Goal: Task Accomplishment & Management: Manage account settings

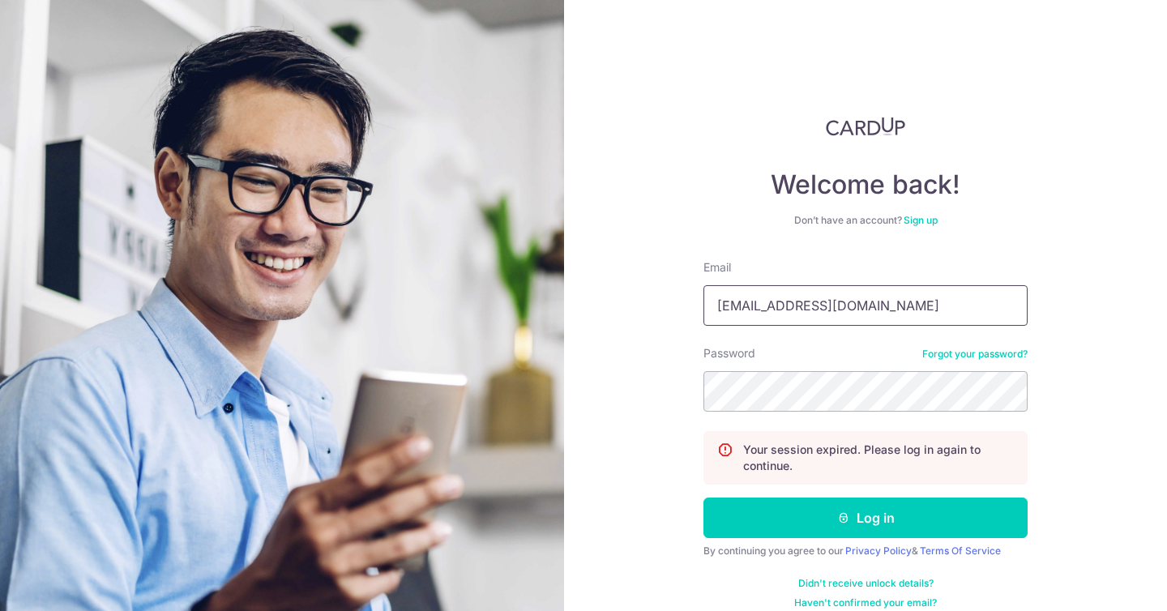
click at [799, 301] on input "[EMAIL_ADDRESS][DOMAIN_NAME]" at bounding box center [866, 305] width 324 height 41
click at [649, 368] on div "Welcome back! Don’t have an account? Sign up Email [EMAIL_ADDRESS][DOMAIN_NAME]…" at bounding box center [865, 305] width 603 height 611
click at [748, 302] on input "[EMAIL_ADDRESS][DOMAIN_NAME]" at bounding box center [866, 305] width 324 height 41
drag, startPoint x: 872, startPoint y: 310, endPoint x: 793, endPoint y: 316, distance: 79.7
click at [793, 316] on input "[EMAIL_ADDRESS][DOMAIN_NAME]" at bounding box center [866, 305] width 324 height 41
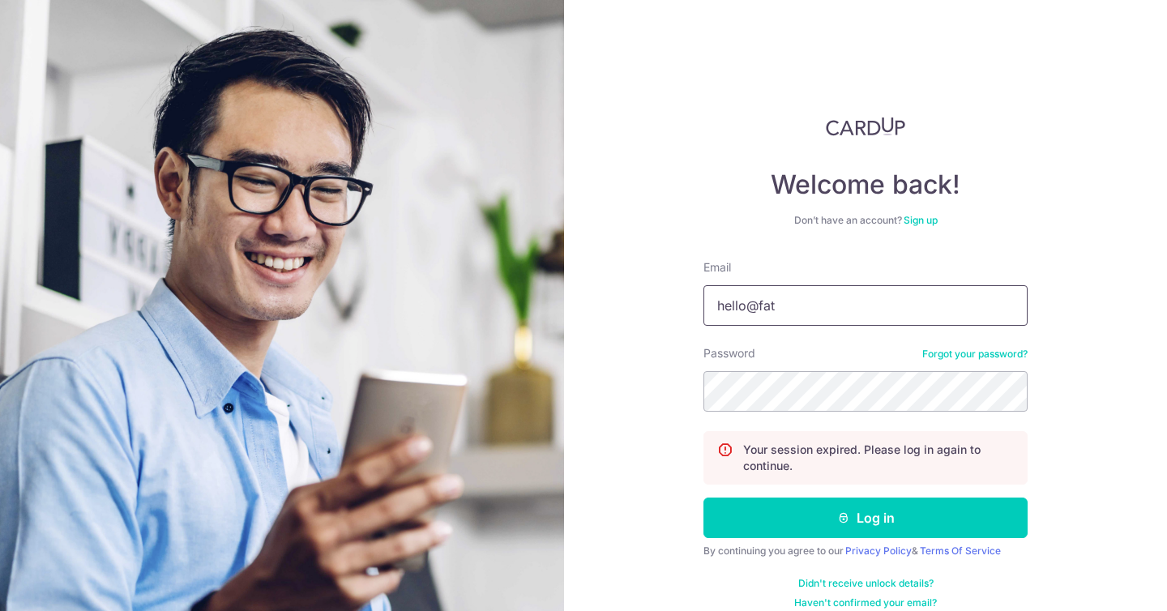
type input "[EMAIL_ADDRESS][DOMAIN_NAME]"
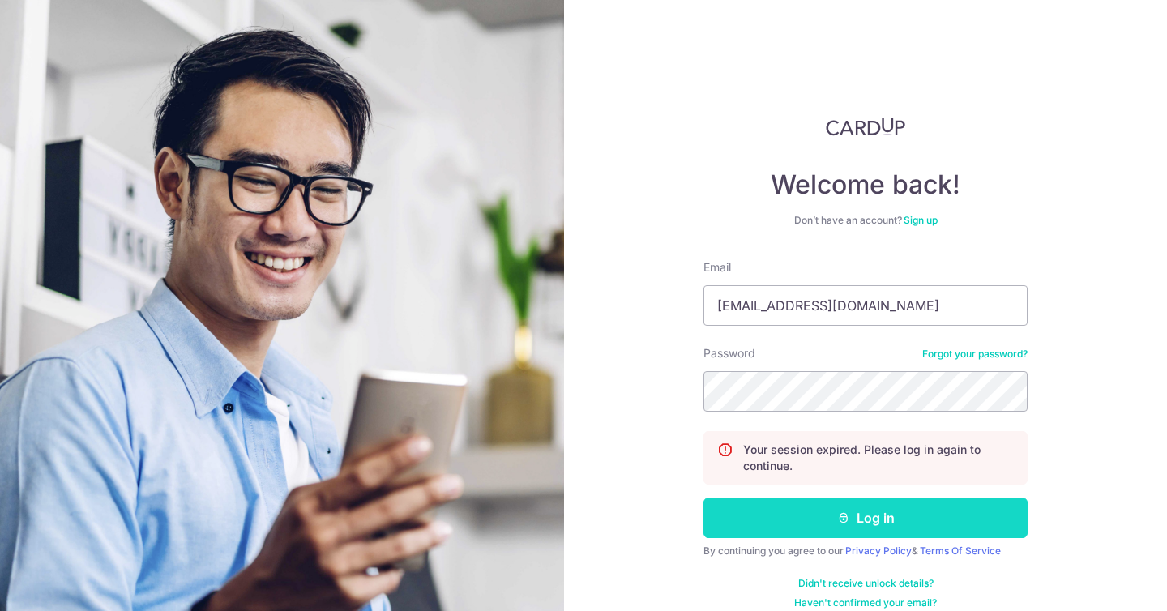
click at [901, 521] on button "Log in" at bounding box center [866, 518] width 324 height 41
